Goal: Task Accomplishment & Management: Manage account settings

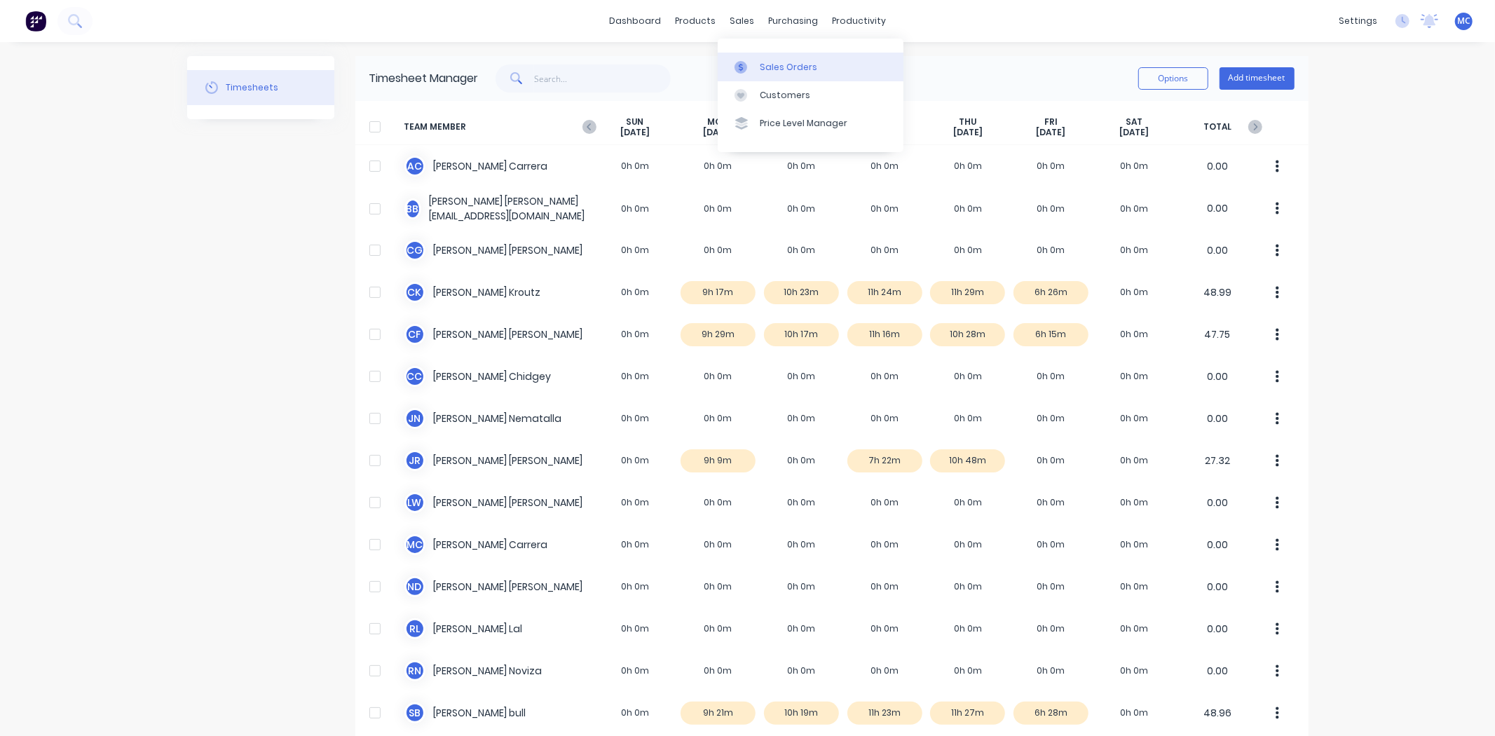
click at [747, 61] on div at bounding box center [744, 67] width 21 height 13
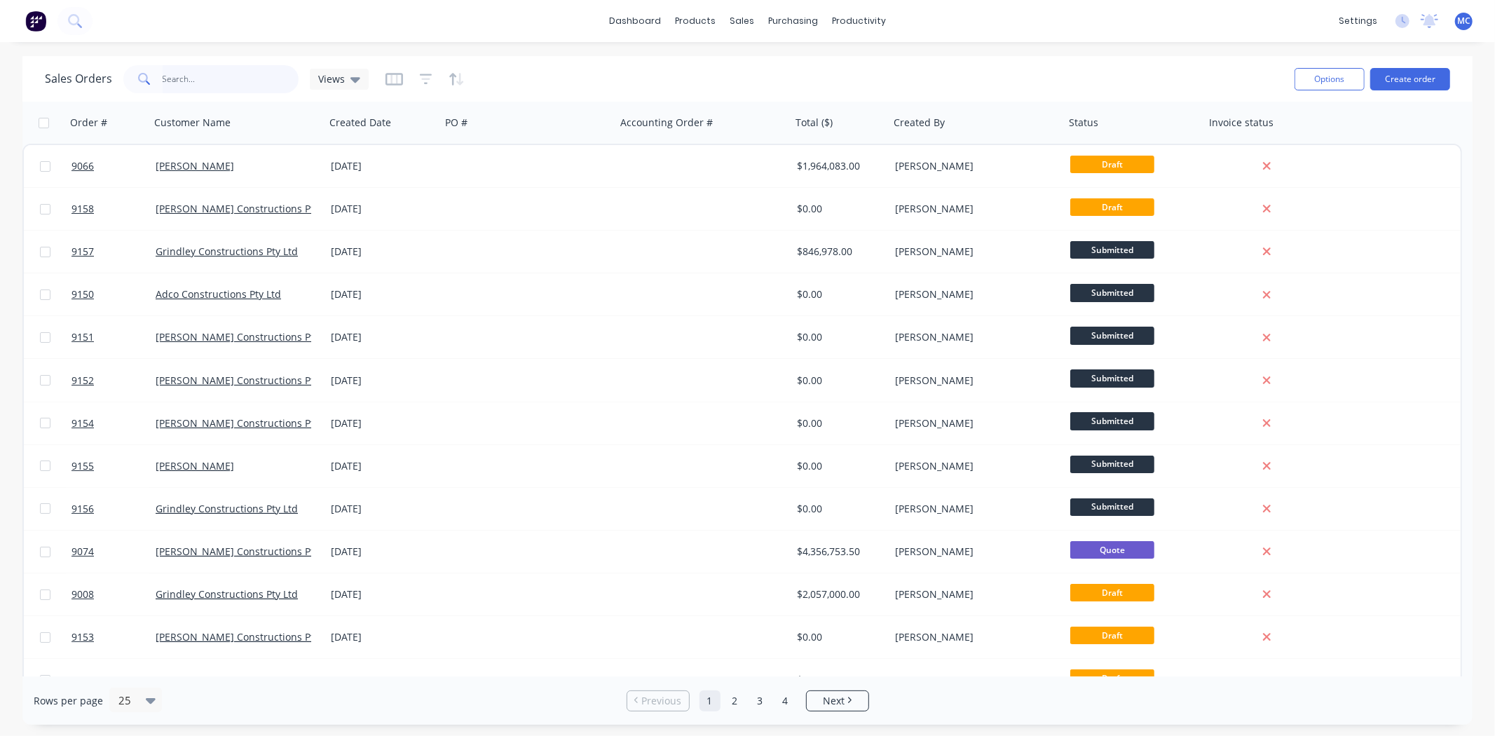
click at [214, 75] on input "text" at bounding box center [231, 79] width 137 height 28
click at [724, 61] on div "Product Catalogue" at bounding box center [757, 67] width 87 height 13
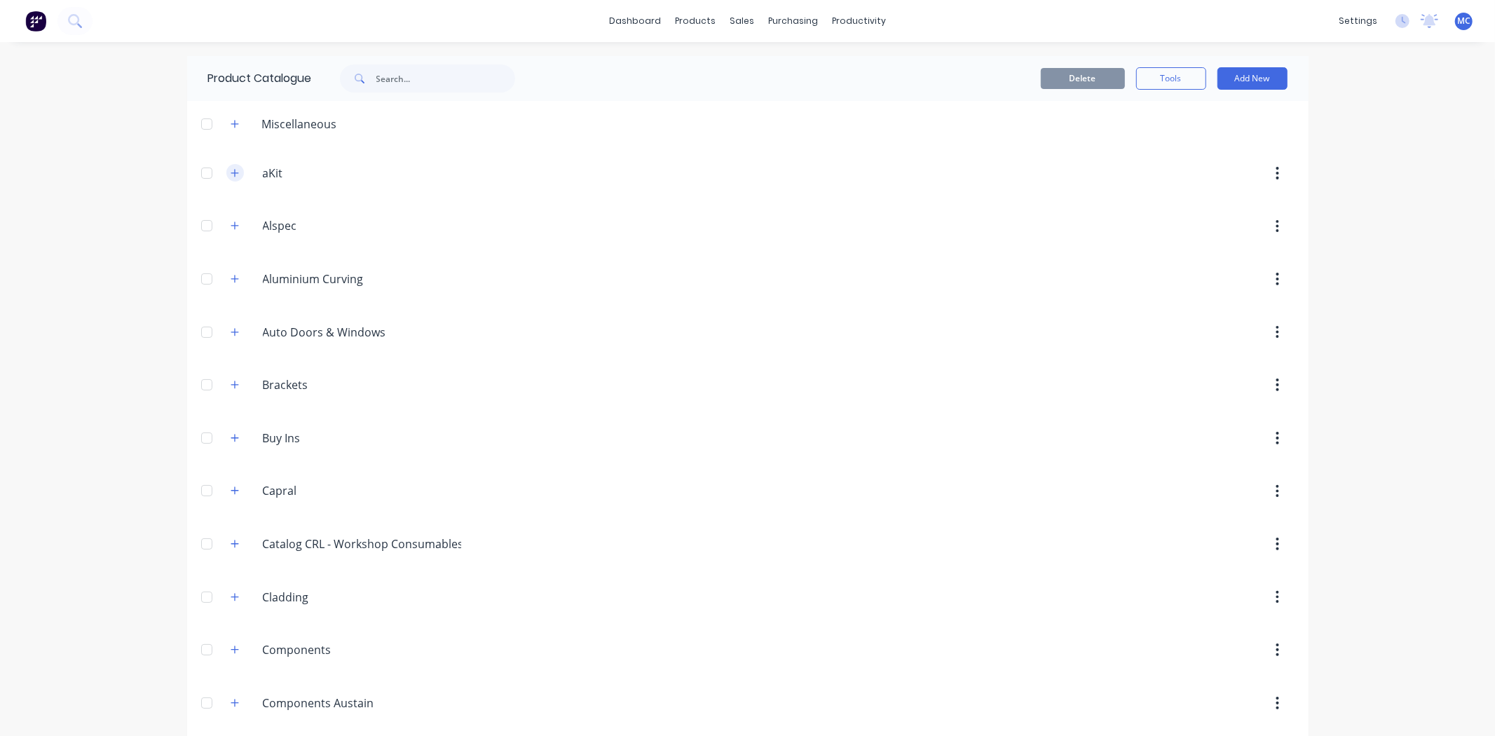
click at [231, 170] on icon "button" at bounding box center [235, 173] width 8 height 8
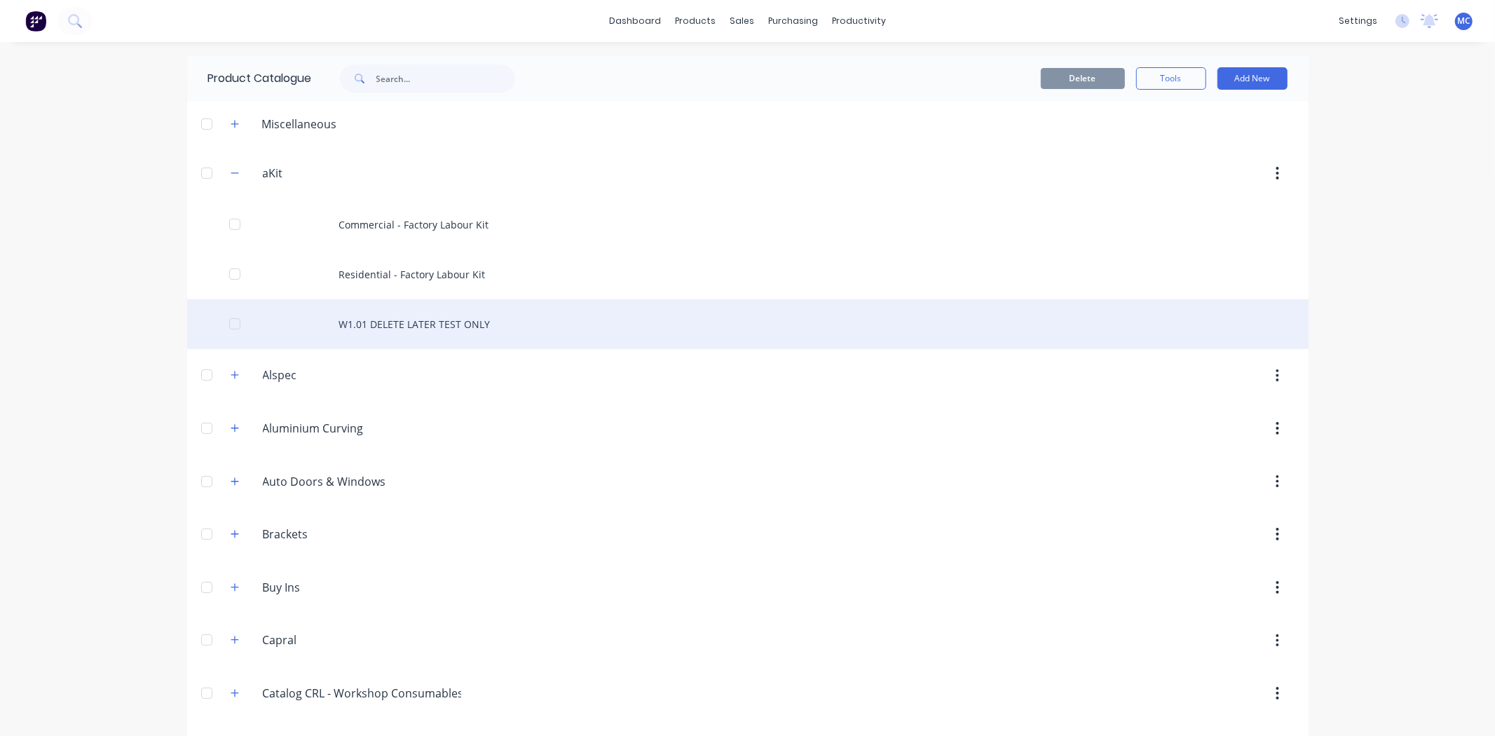
click at [228, 328] on div at bounding box center [235, 324] width 28 height 28
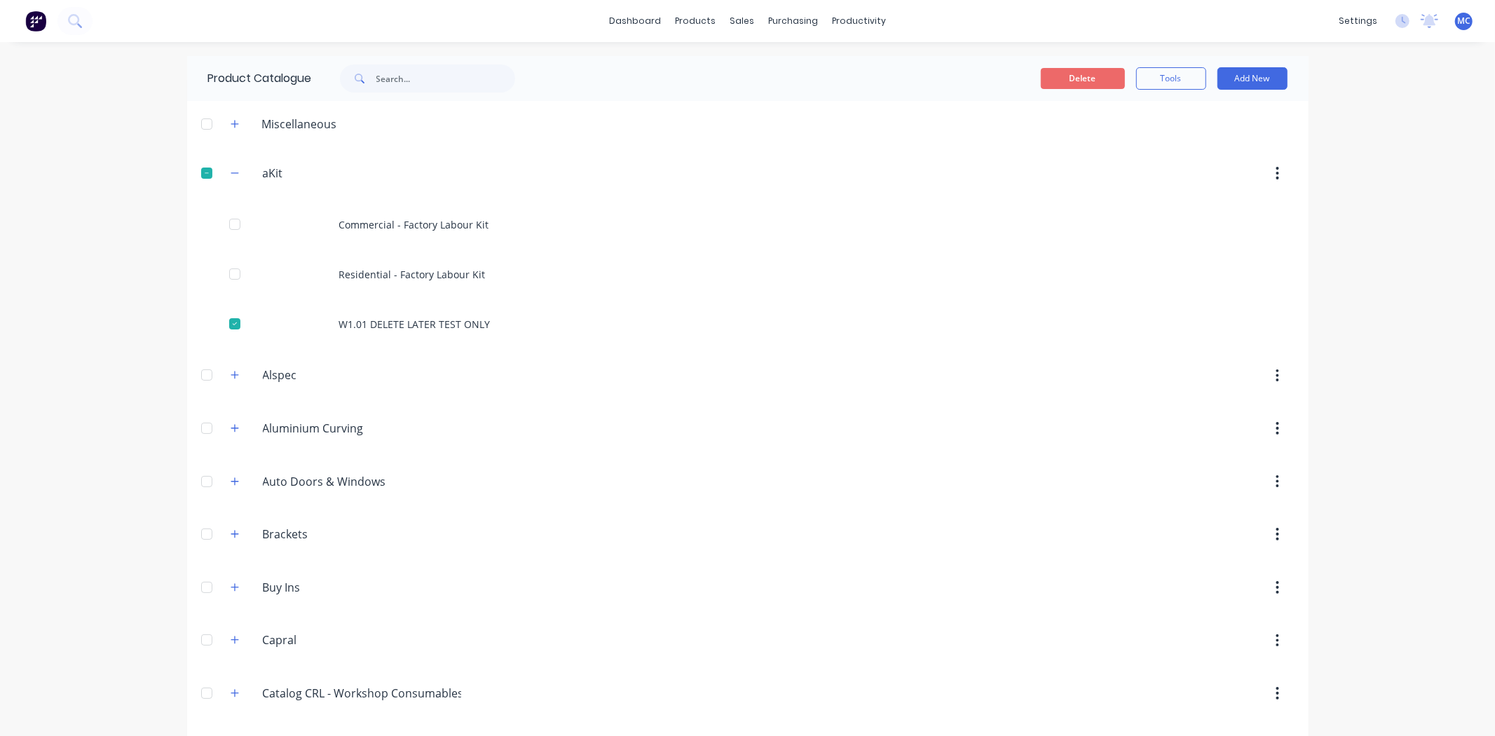
click at [1048, 81] on button "Delete" at bounding box center [1083, 78] width 84 height 21
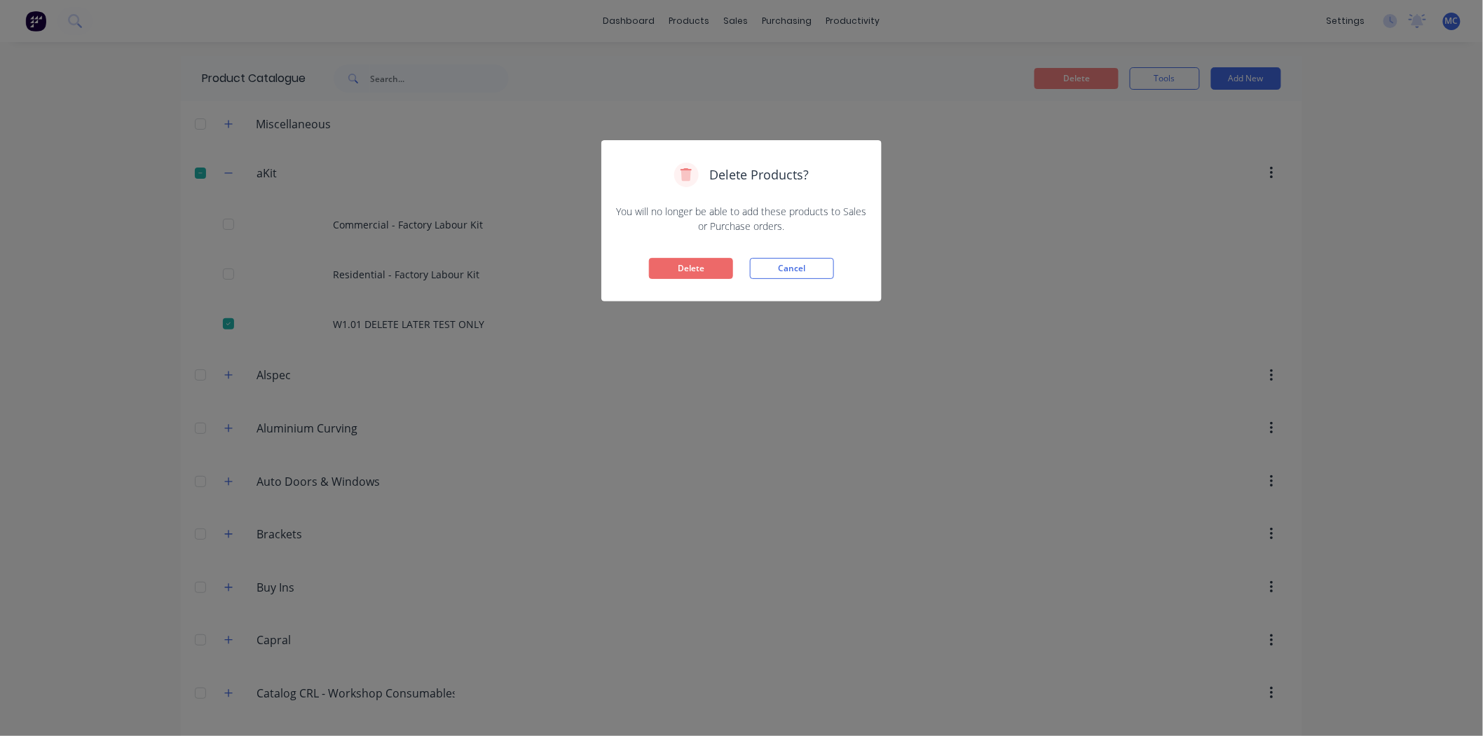
click at [682, 261] on button "Delete" at bounding box center [691, 268] width 84 height 21
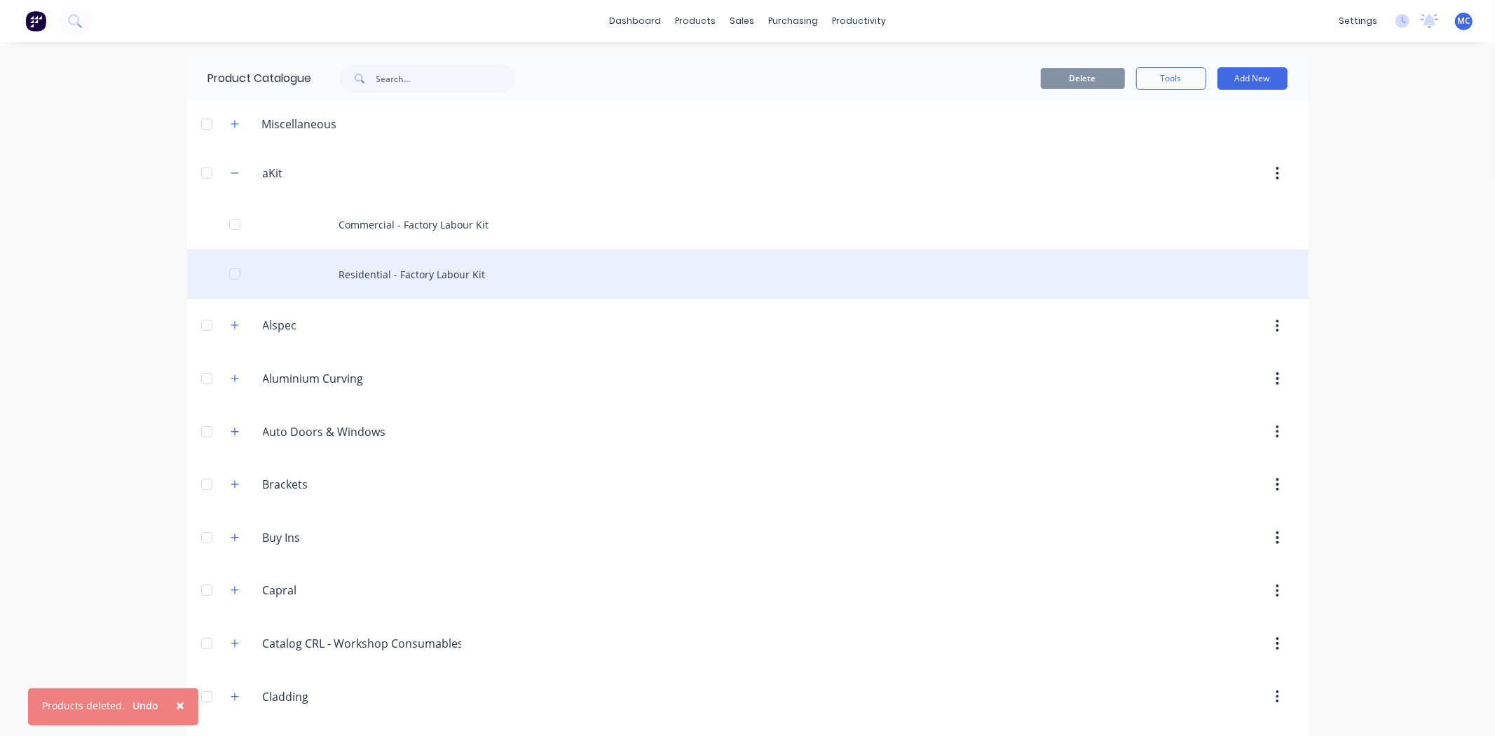
click at [418, 282] on div "Residential - Factory Labour Kit" at bounding box center [747, 274] width 1121 height 50
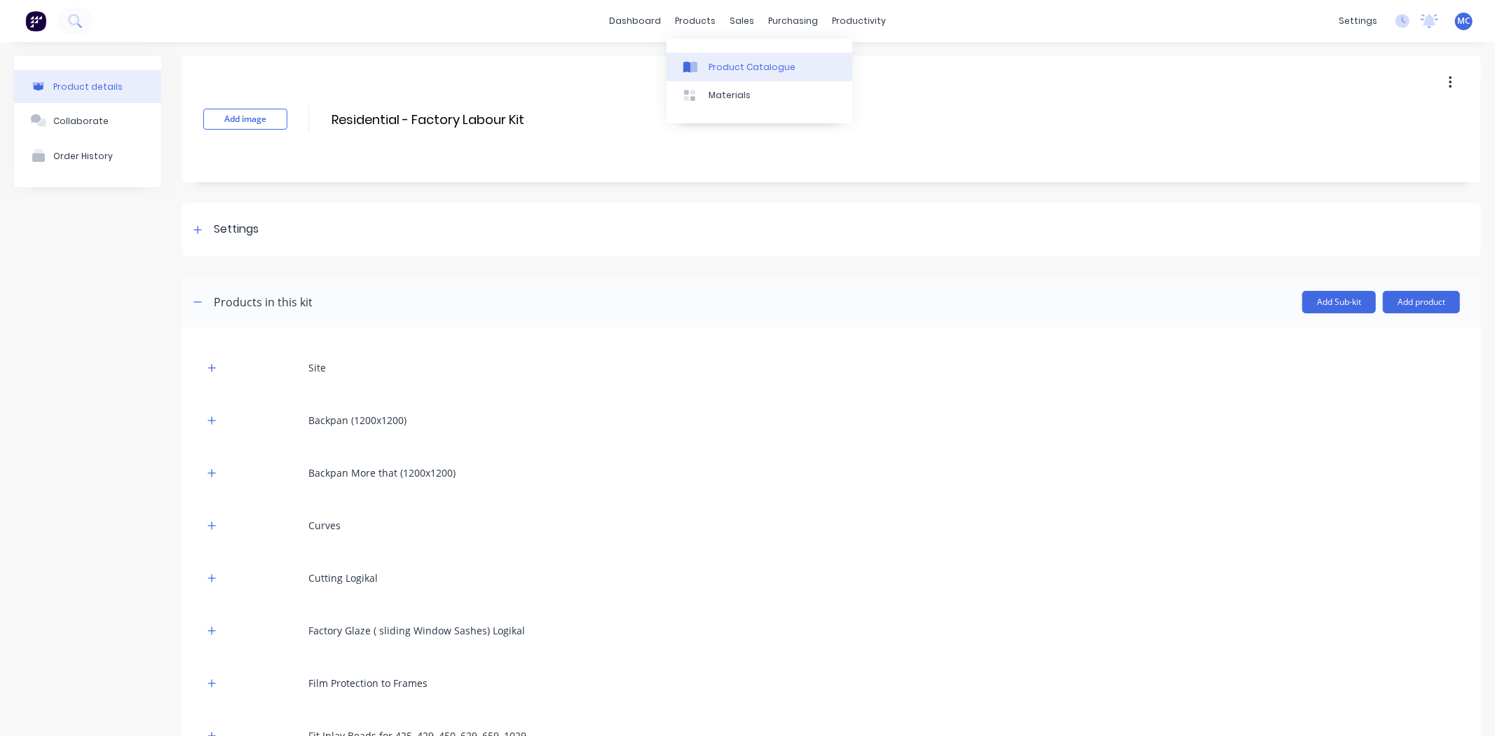
click at [729, 72] on div "Product Catalogue" at bounding box center [752, 67] width 87 height 13
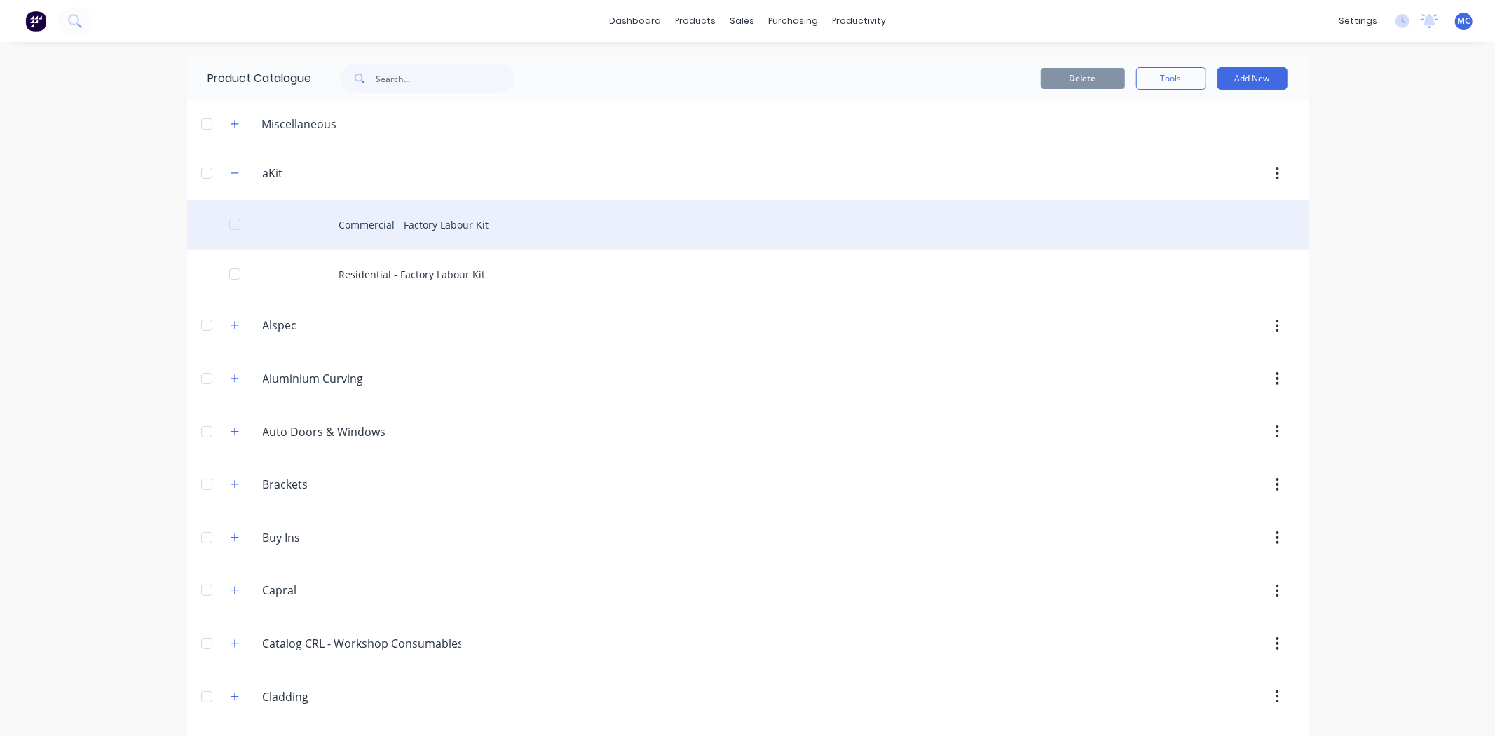
click at [374, 221] on div "Commercial - Factory Labour Kit" at bounding box center [747, 225] width 1121 height 50
